Goal: Information Seeking & Learning: Check status

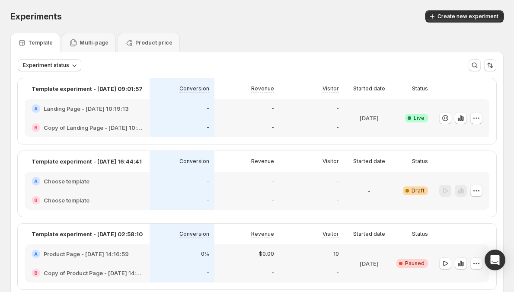
click at [224, 118] on div "-" at bounding box center [247, 127] width 65 height 19
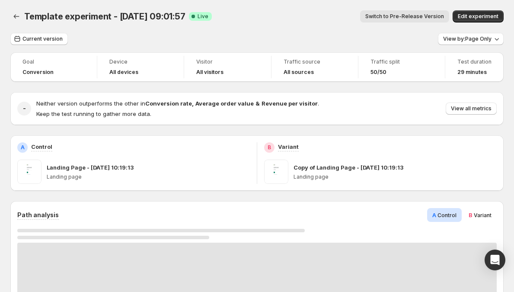
click at [146, 103] on strong "Conversion rate" at bounding box center [168, 103] width 47 height 7
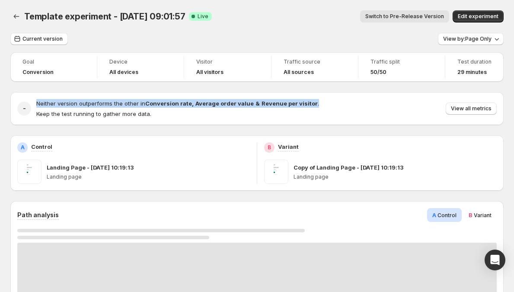
click at [146, 103] on strong "Conversion rate" at bounding box center [168, 103] width 47 height 7
click at [146, 106] on strong "Conversion rate" at bounding box center [168, 103] width 47 height 7
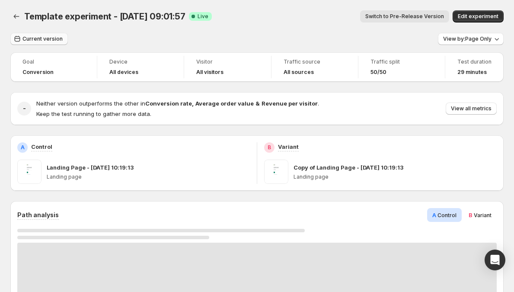
click at [31, 37] on span "Current version" at bounding box center [42, 38] width 40 height 7
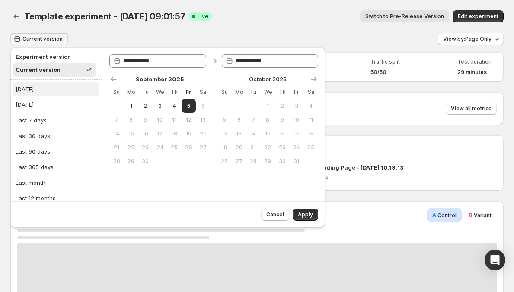
click at [51, 88] on button "[DATE]" at bounding box center [56, 89] width 87 height 14
click at [311, 216] on span "Apply" at bounding box center [305, 214] width 15 height 7
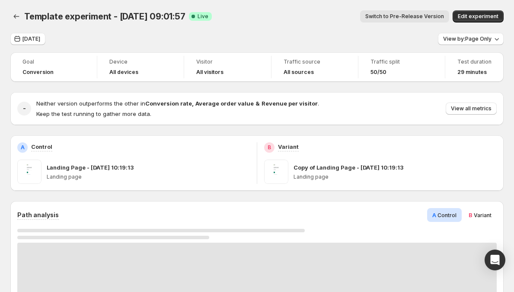
click at [274, 106] on strong "Revenue per visitor" at bounding box center [290, 103] width 56 height 7
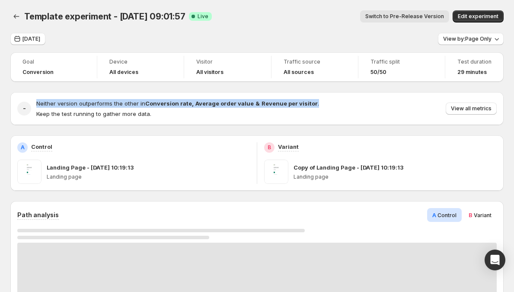
click at [274, 106] on strong "Revenue per visitor" at bounding box center [290, 103] width 56 height 7
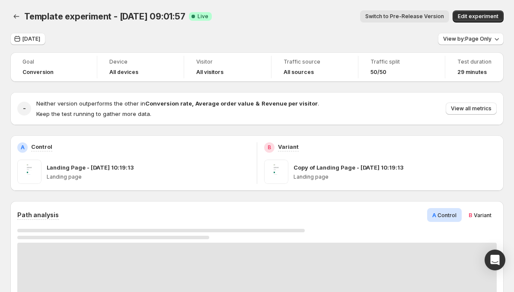
click at [270, 113] on p "Keep the test running to gather more data." at bounding box center [177, 113] width 283 height 9
click at [258, 115] on p "Keep the test running to gather more data." at bounding box center [177, 113] width 283 height 9
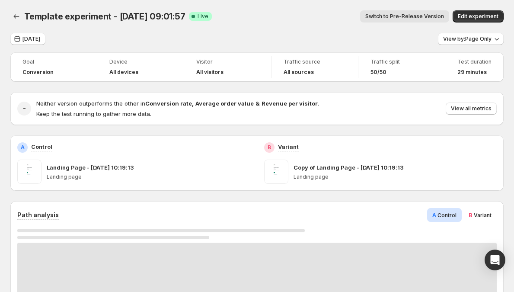
drag, startPoint x: 463, startPoint y: 19, endPoint x: 431, endPoint y: 32, distance: 34.7
click at [431, 32] on div "Template experiment - [DATE] 09:01:57. This page is ready Template experiment -…" at bounding box center [257, 16] width 494 height 33
click at [458, 38] on span "View by: Page Only" at bounding box center [467, 38] width 48 height 7
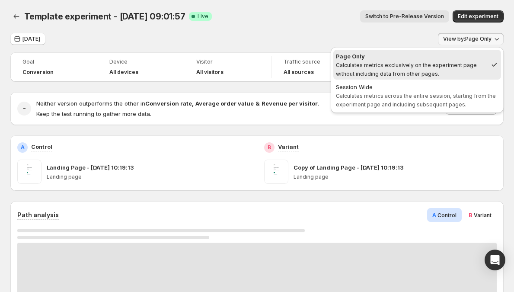
click at [316, 28] on div "Template experiment - [DATE] 09:01:57. This page is ready Template experiment -…" at bounding box center [257, 16] width 494 height 33
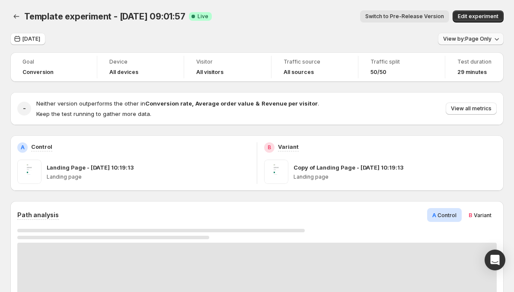
click at [480, 39] on span "View by: Page Only" at bounding box center [467, 38] width 48 height 7
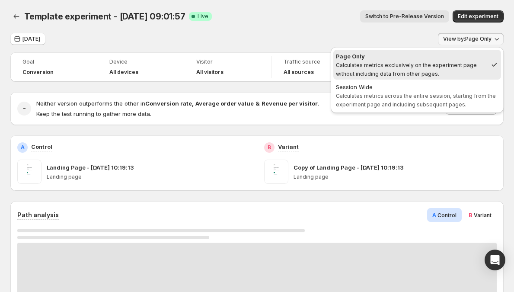
click at [480, 39] on span "View by: Page Only" at bounding box center [467, 38] width 48 height 7
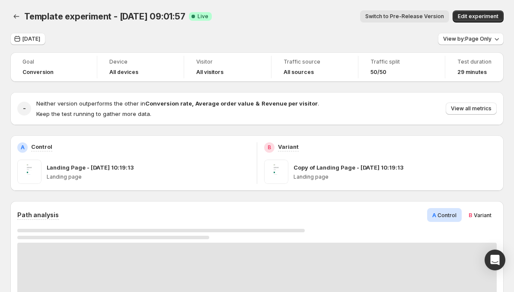
click at [488, 220] on div "B Variant" at bounding box center [480, 215] width 33 height 14
click at [449, 215] on span "Control" at bounding box center [447, 215] width 19 height 6
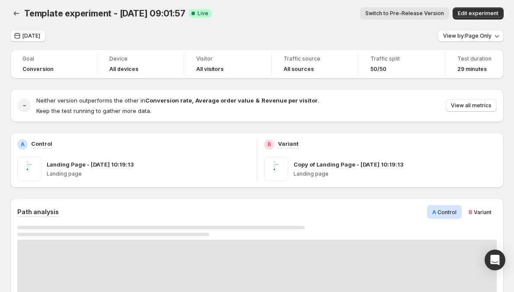
scroll to position [3, 0]
click at [470, 210] on div "B Variant" at bounding box center [480, 212] width 33 height 14
click at [457, 214] on span "Control" at bounding box center [447, 212] width 19 height 6
click at [366, 207] on div "Path analysis A Control B Variant" at bounding box center [257, 212] width 480 height 14
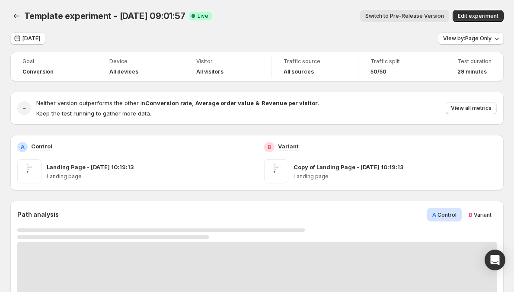
scroll to position [0, 0]
click at [17, 13] on icon "Back" at bounding box center [16, 16] width 9 height 9
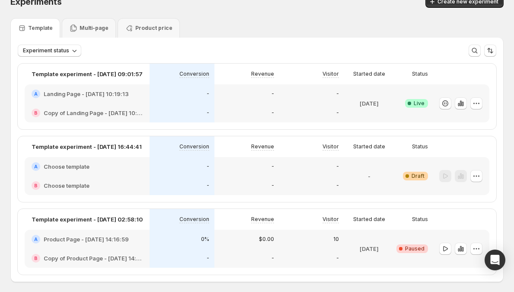
scroll to position [51, 0]
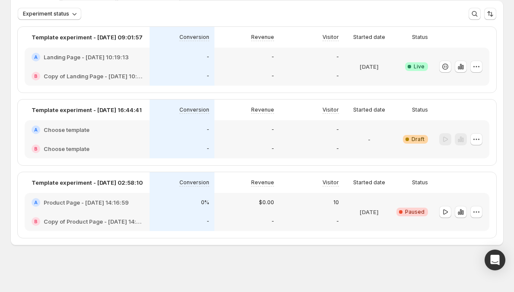
click at [93, 56] on h2 "Landing Page - [DATE] 10:19:13" at bounding box center [86, 57] width 85 height 9
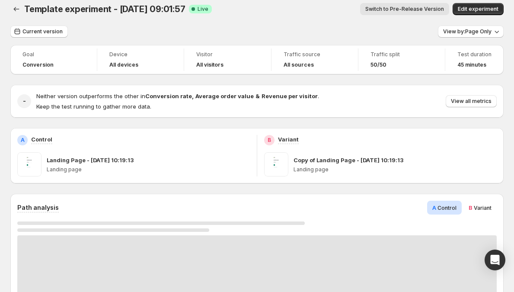
scroll to position [8, 0]
